Goal: Communication & Community: Answer question/provide support

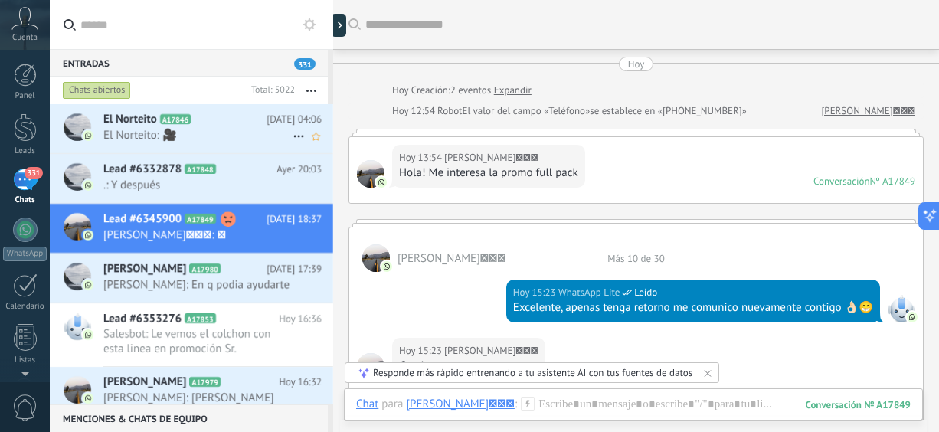
click at [231, 139] on span "El Norteito: 🎥" at bounding box center [197, 135] width 189 height 15
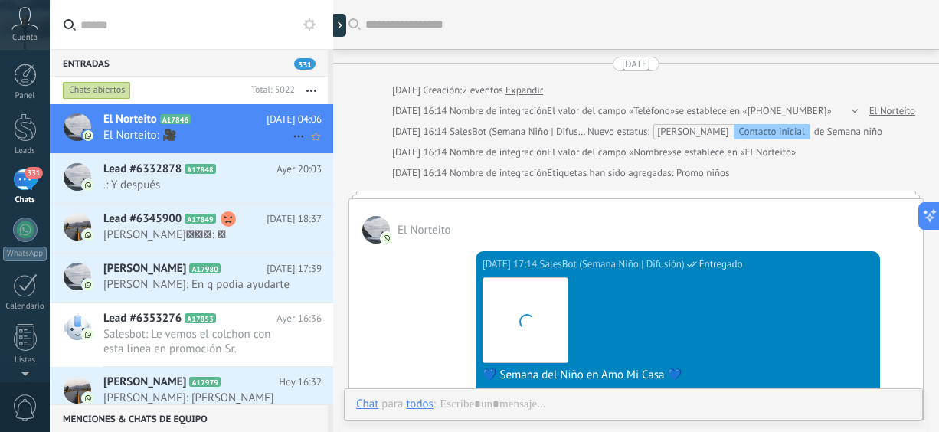
scroll to position [884, 0]
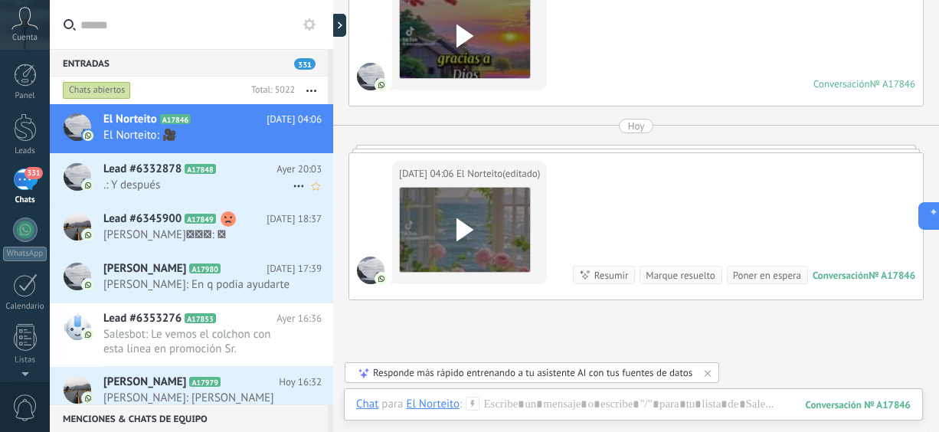
click at [234, 165] on icon at bounding box center [228, 169] width 15 height 15
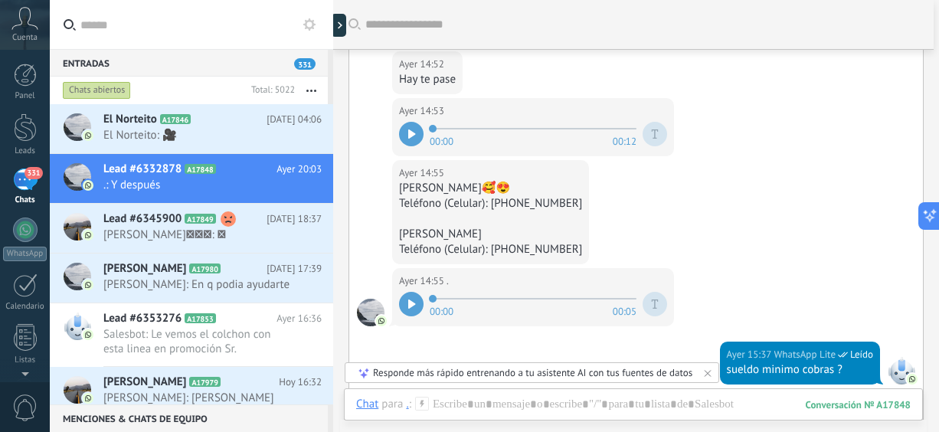
scroll to position [266, 0]
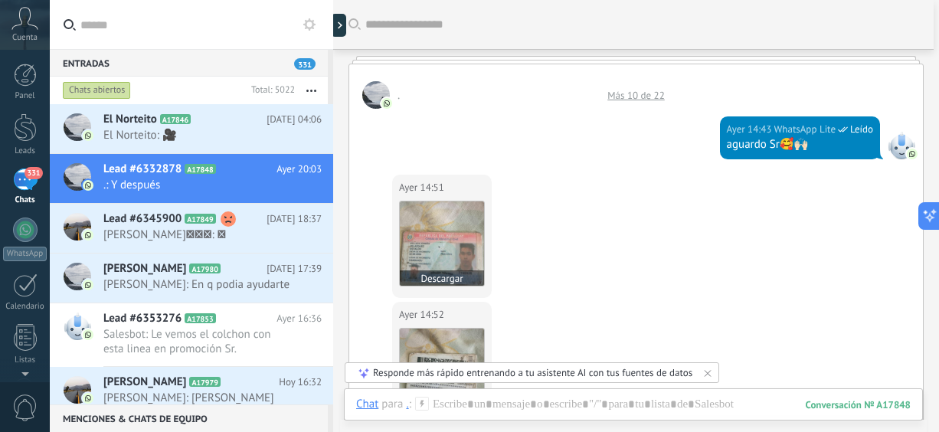
click at [447, 246] on img at bounding box center [442, 243] width 84 height 84
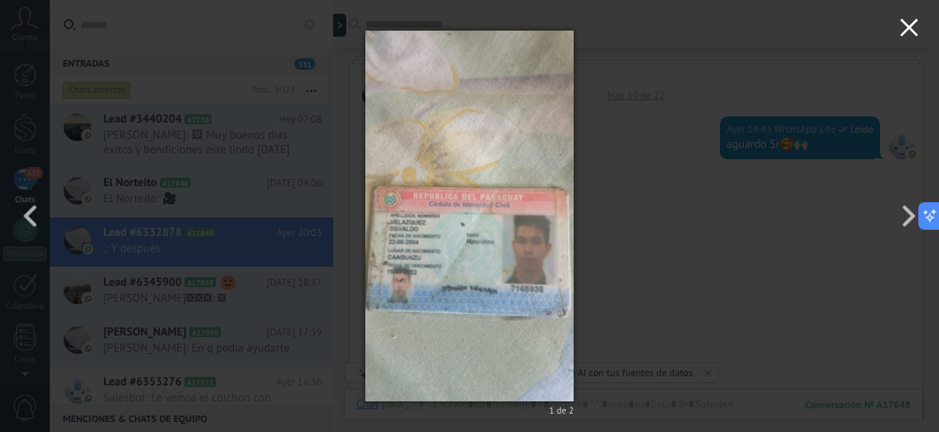
click at [912, 23] on icon "button" at bounding box center [909, 27] width 18 height 18
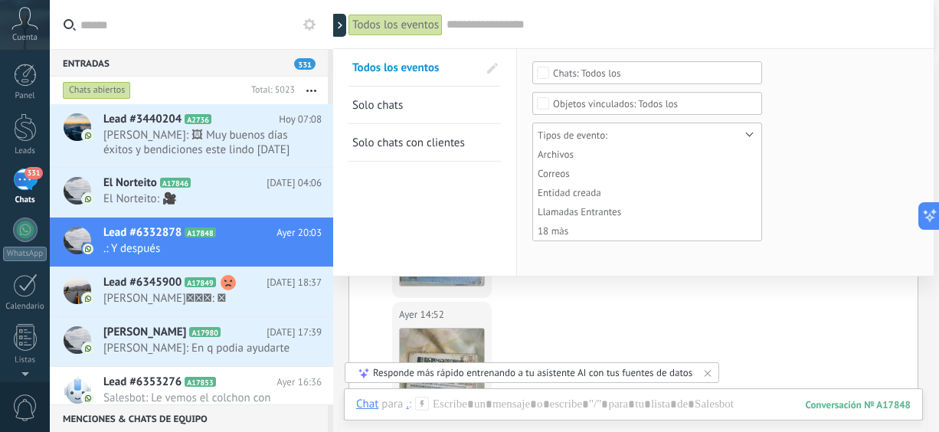
click at [912, 23] on input "text" at bounding box center [683, 25] width 472 height 16
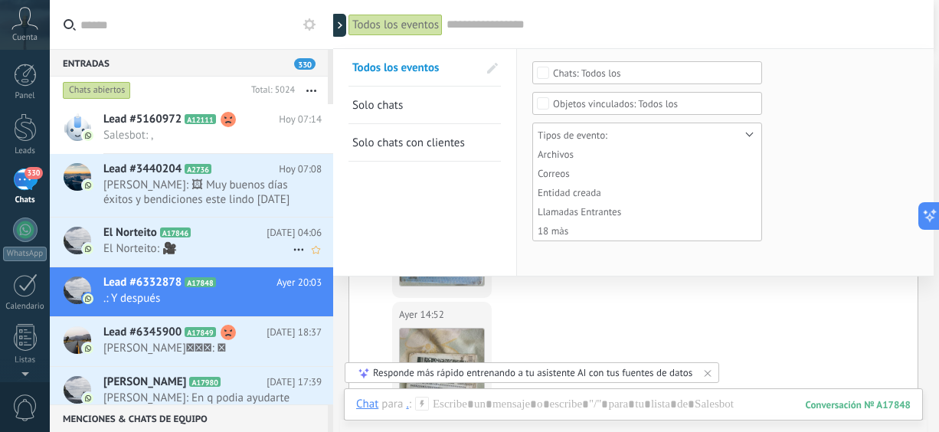
click at [202, 254] on span "El Norteito: 🎥" at bounding box center [197, 248] width 189 height 15
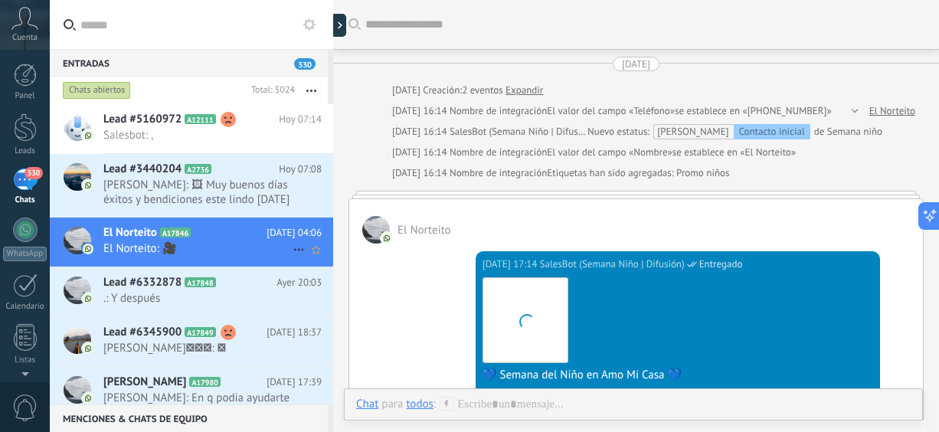
scroll to position [884, 0]
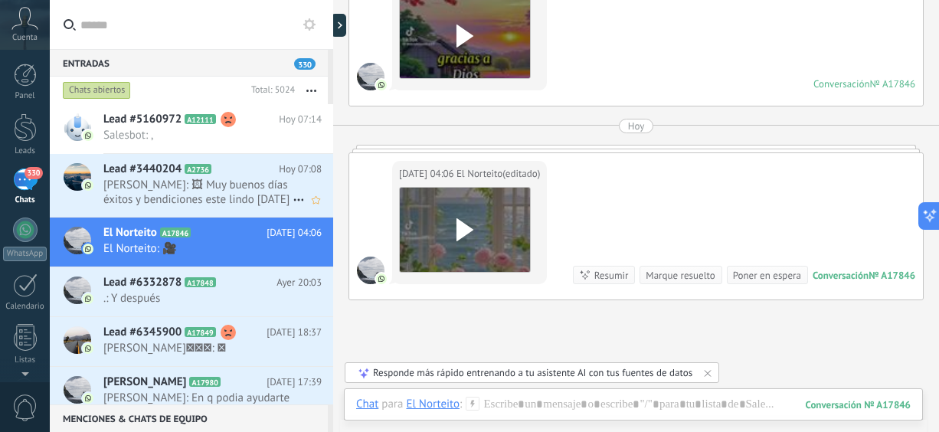
click at [189, 204] on span "[PERSON_NAME]: 🖼 Muy buenos días éxitos y bendiciones este lindo [DATE]" at bounding box center [197, 192] width 189 height 29
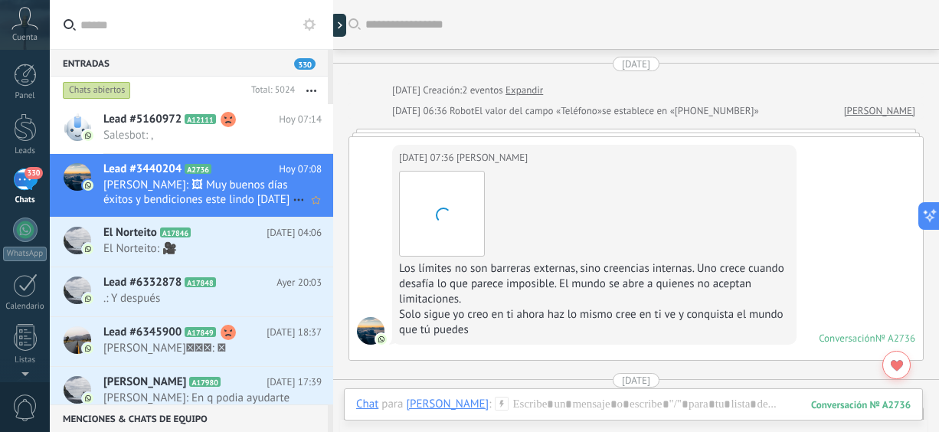
scroll to position [3287, 0]
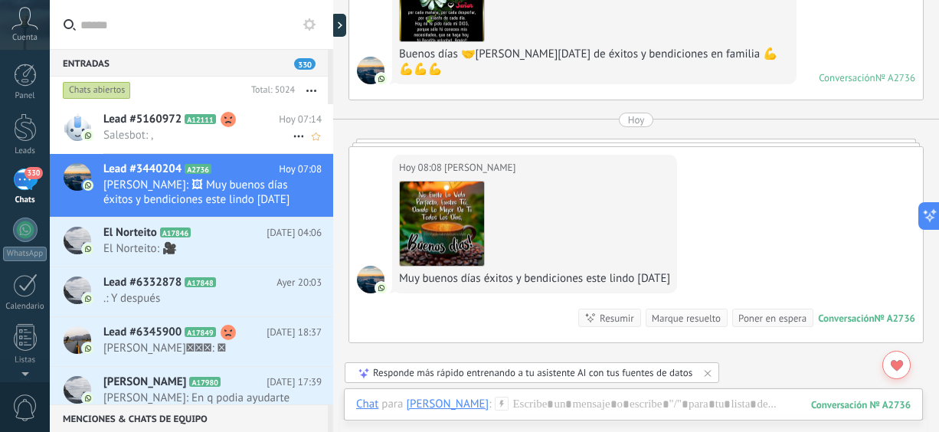
click at [180, 134] on span "Salesbot: ," at bounding box center [197, 135] width 189 height 15
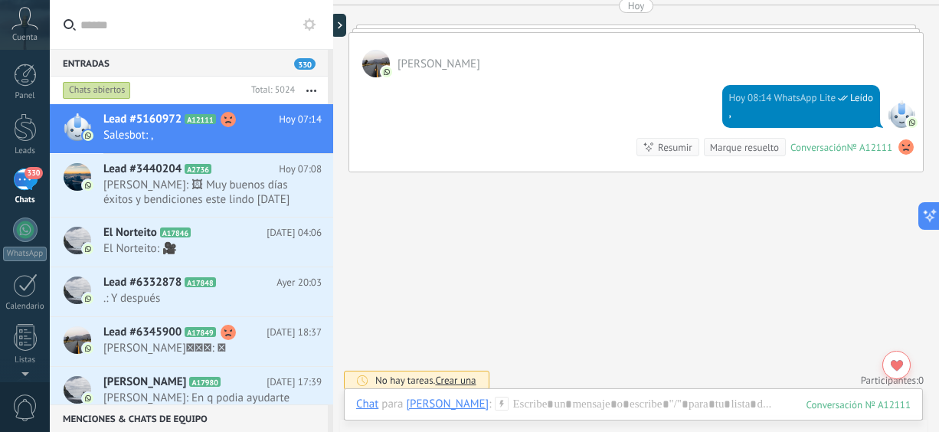
scroll to position [2059, 0]
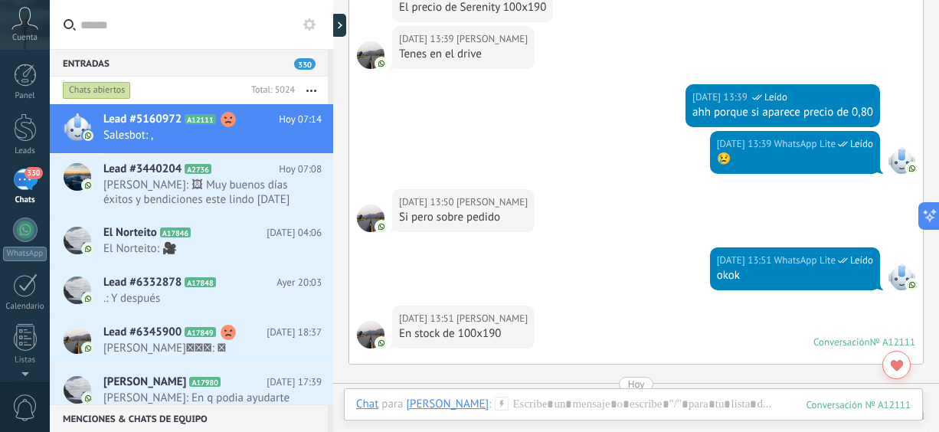
click at [330, 83] on div "Chats abiertos Total: 5024 Silenciar Acciones múltiples Ordenar Más recientes" at bounding box center [191, 91] width 283 height 28
click at [19, 180] on div "330" at bounding box center [25, 179] width 25 height 22
